Goal: Task Accomplishment & Management: Use online tool/utility

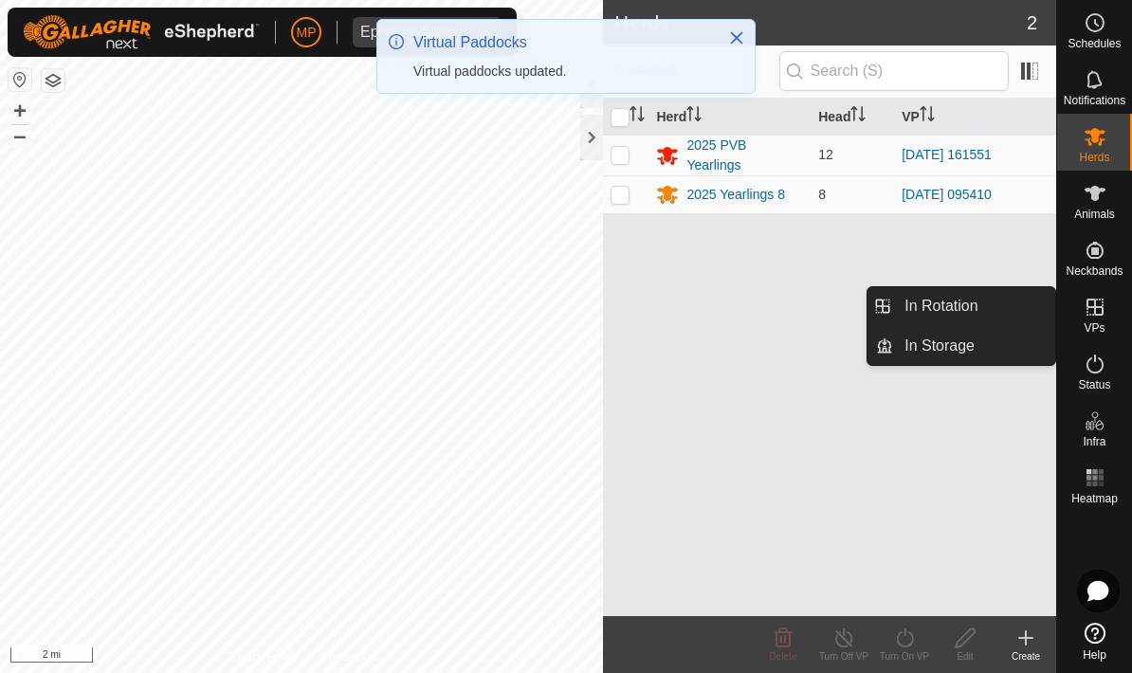
click at [989, 305] on link "In Rotation" at bounding box center [974, 306] width 162 height 38
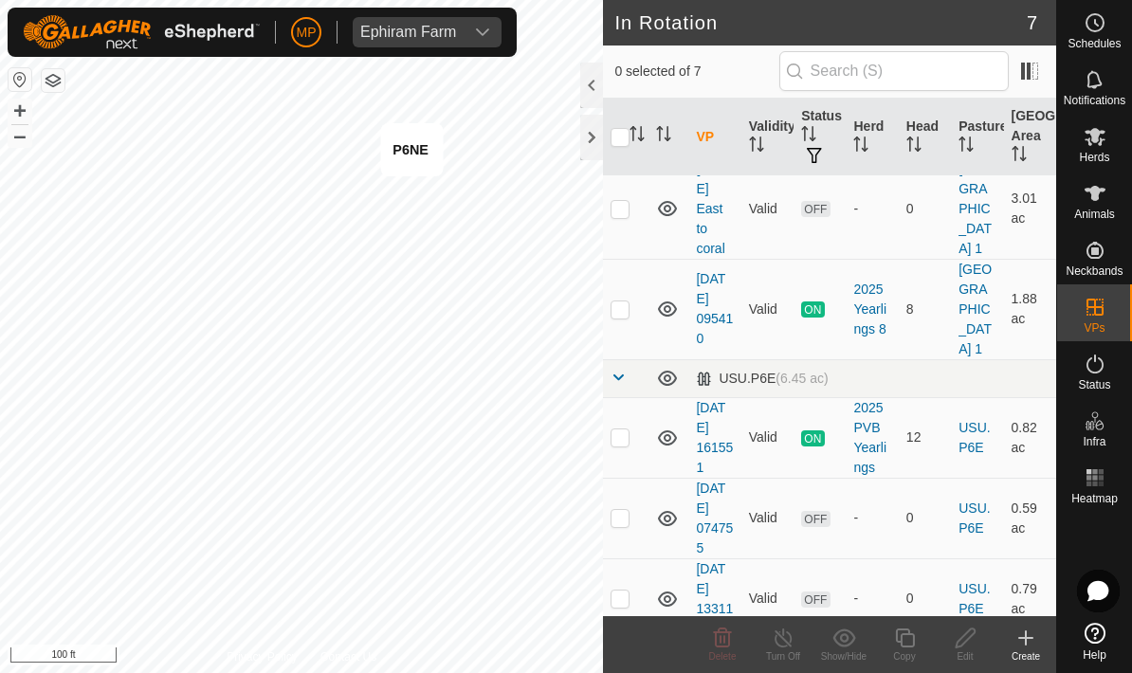
scroll to position [176, 0]
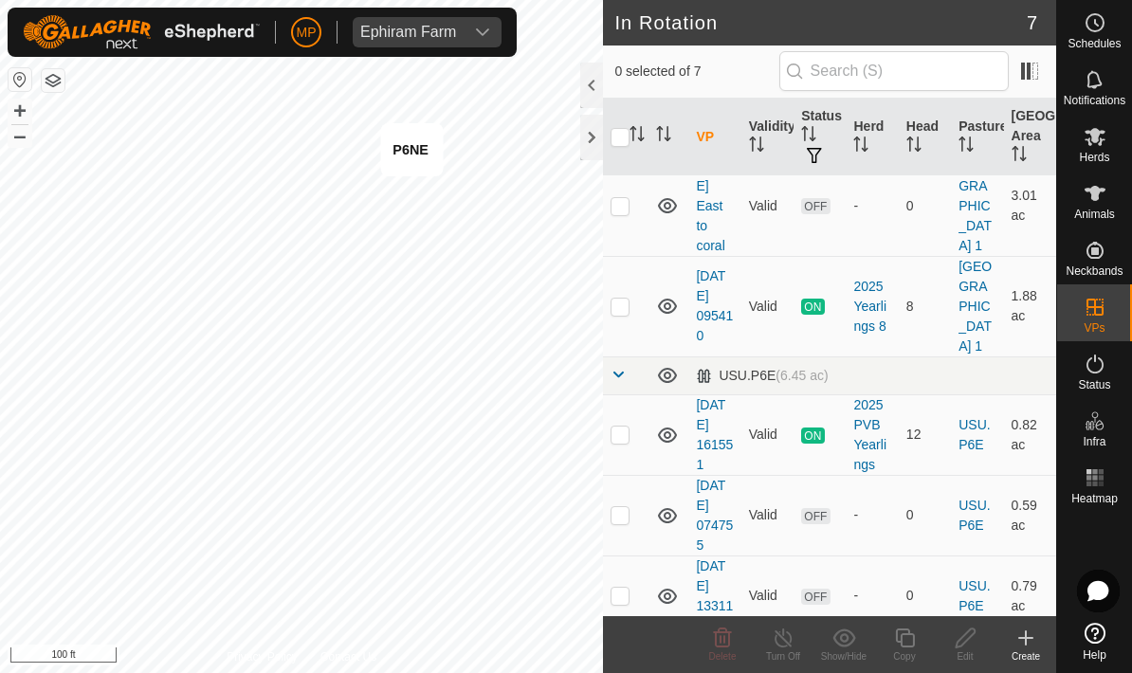
click at [1026, 634] on icon at bounding box center [1026, 637] width 0 height 13
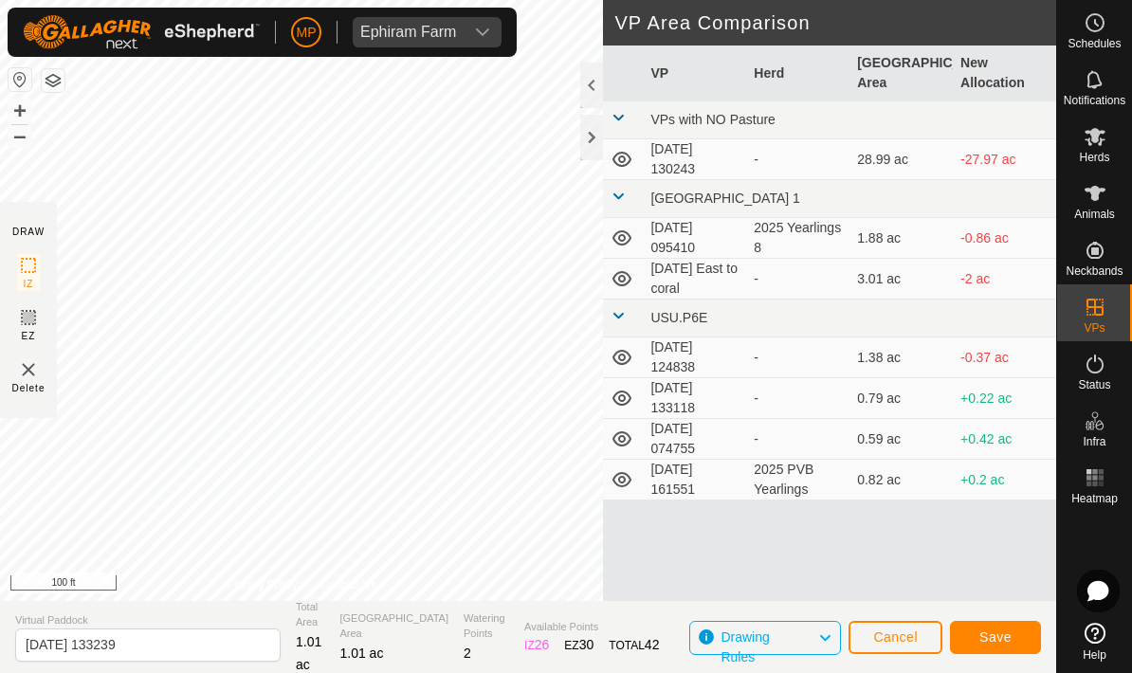
click at [1015, 632] on button "Save" at bounding box center [995, 637] width 91 height 33
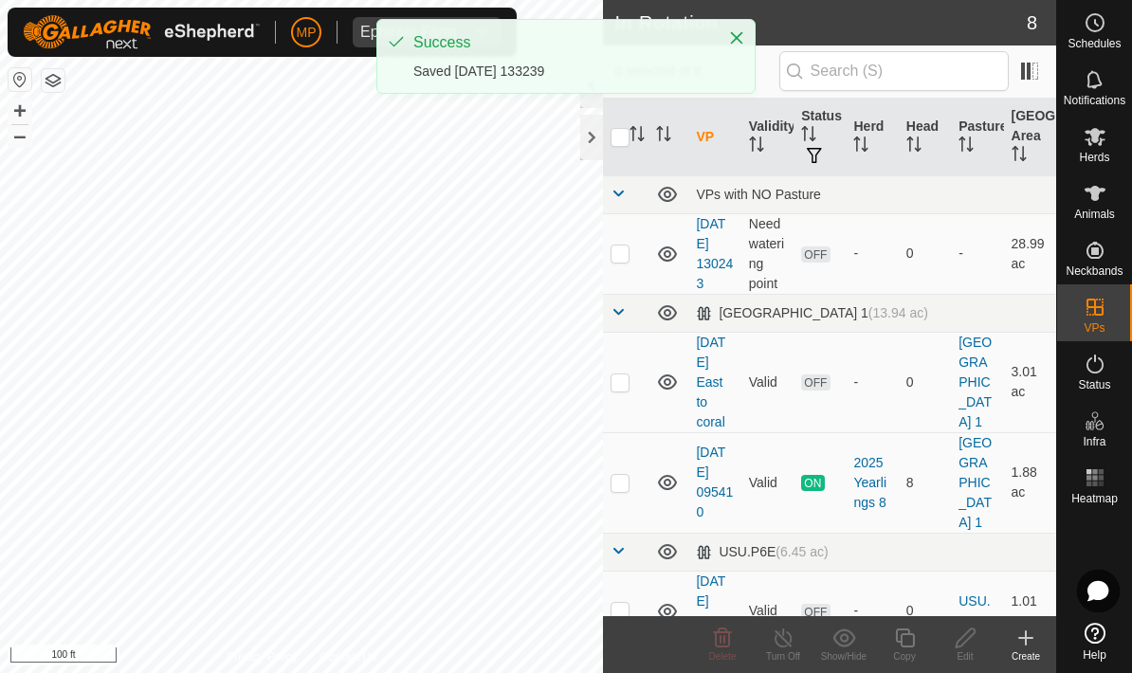
click at [1098, 154] on span "Herds" at bounding box center [1094, 157] width 30 height 11
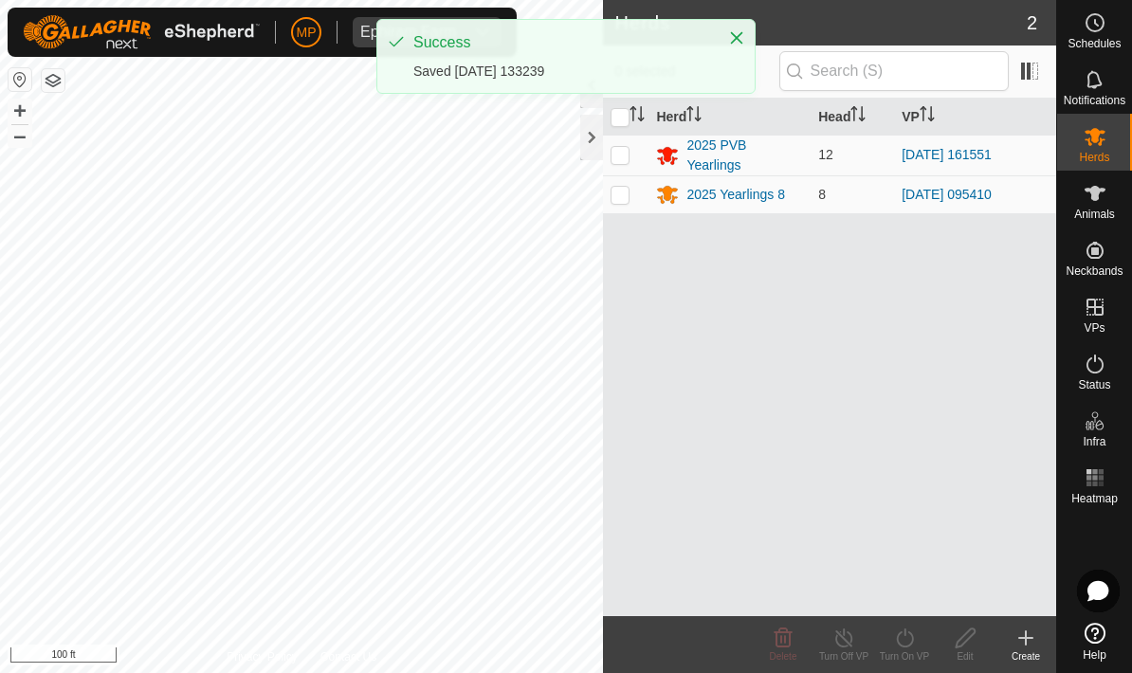
click at [621, 151] on p-checkbox at bounding box center [620, 154] width 19 height 15
checkbox input "true"
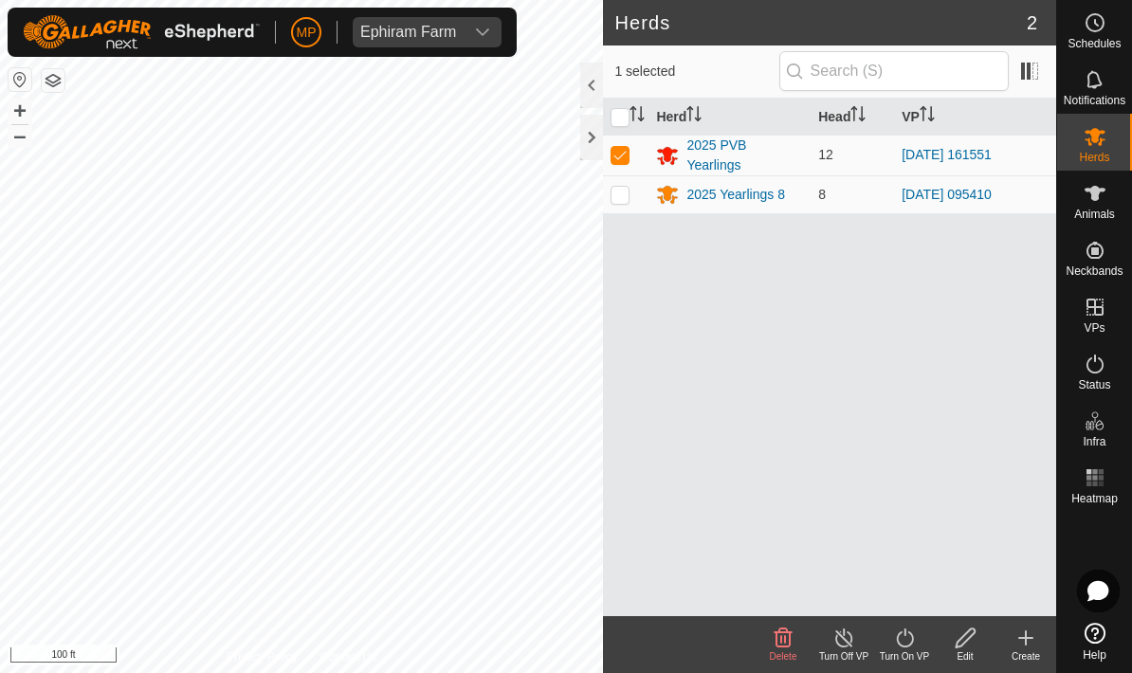
click at [912, 640] on icon at bounding box center [904, 638] width 17 height 19
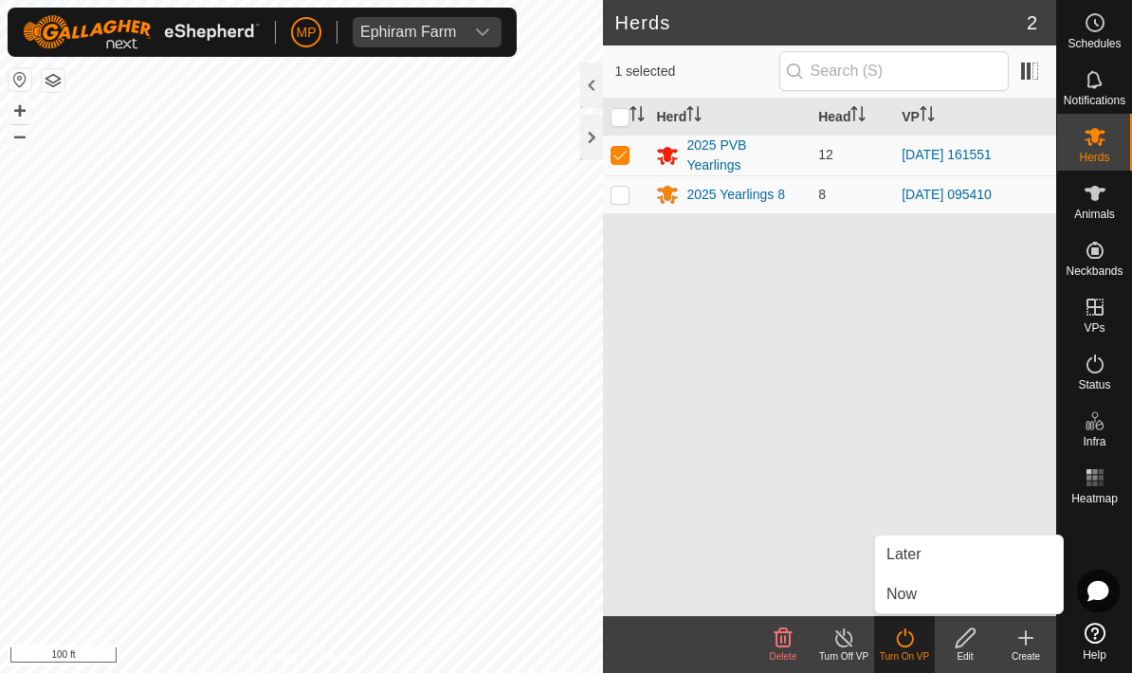
click at [939, 591] on link "Now" at bounding box center [969, 595] width 188 height 38
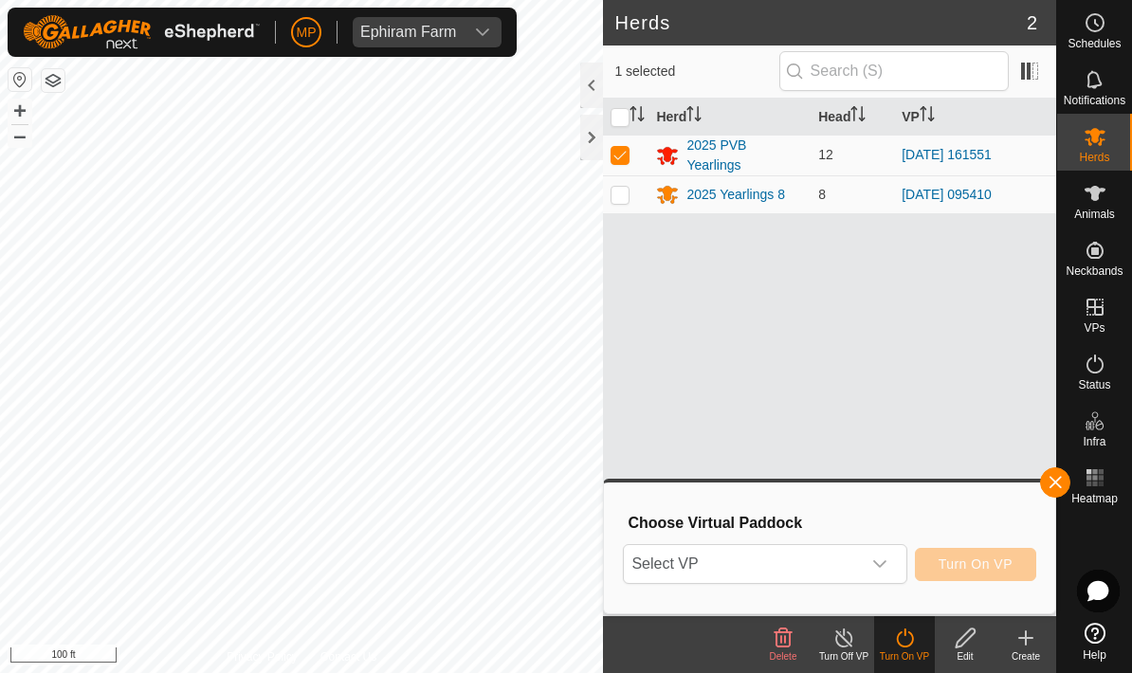
click at [882, 560] on icon "dropdown trigger" at bounding box center [879, 564] width 15 height 15
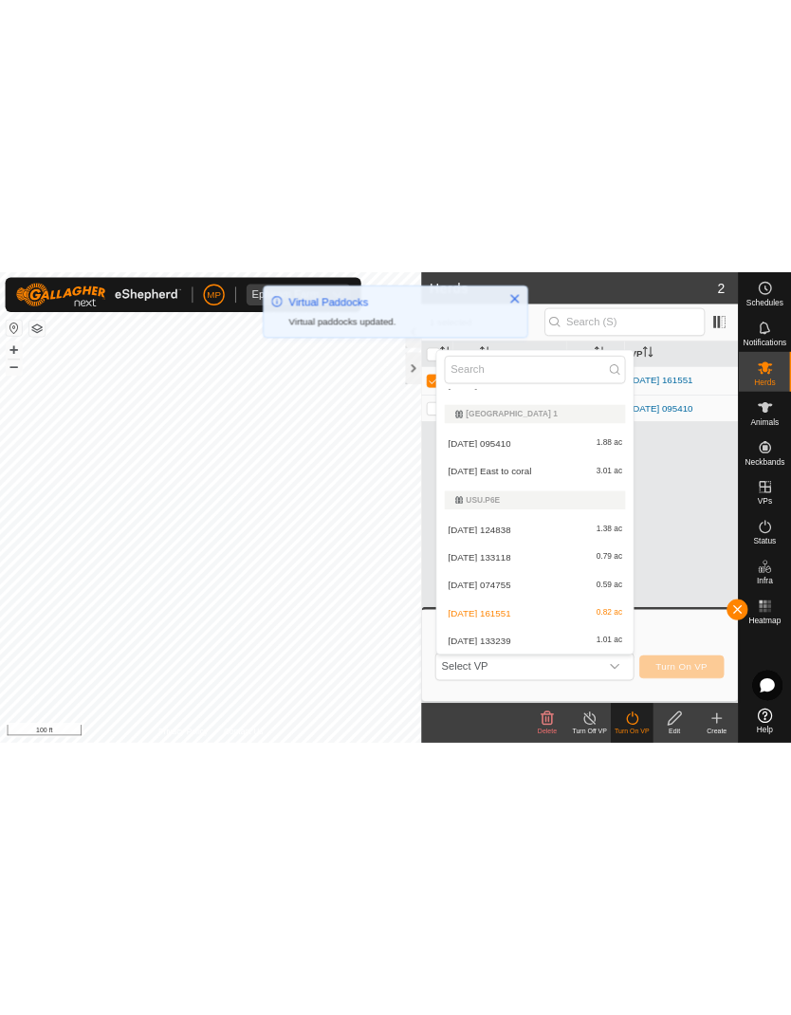
scroll to position [68, 0]
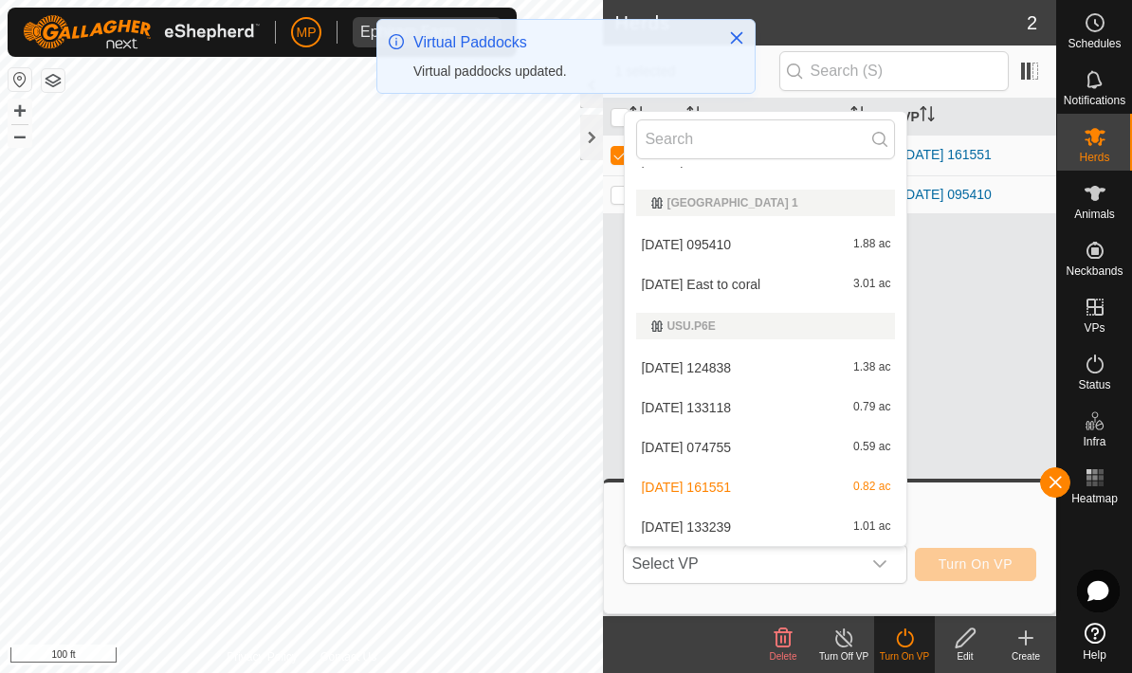
click at [834, 519] on div "[DATE] 133239 1.01 ac" at bounding box center [765, 527] width 259 height 23
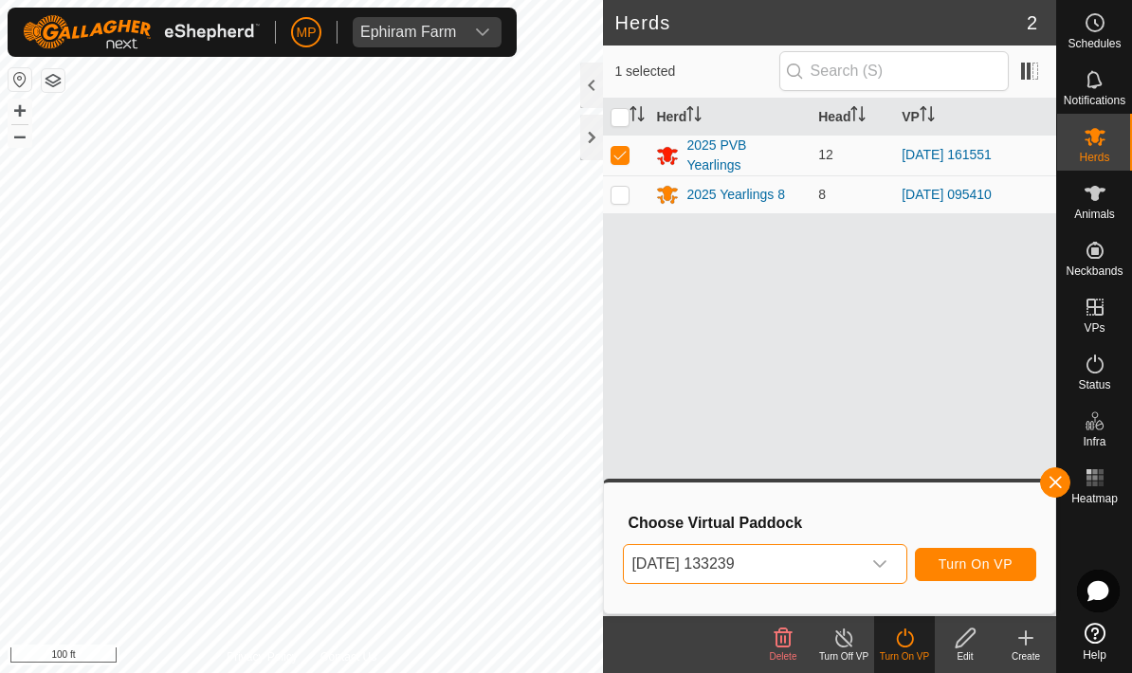
click at [974, 579] on button "Turn On VP" at bounding box center [975, 564] width 121 height 33
